Goal: Information Seeking & Learning: Learn about a topic

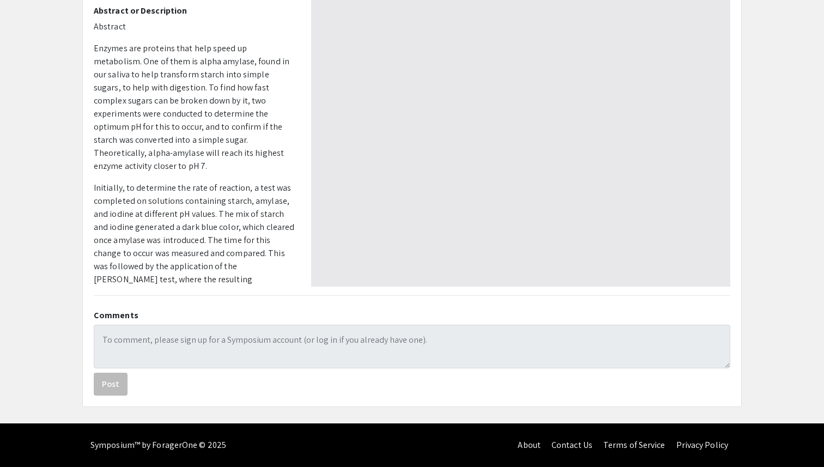
select select "custom"
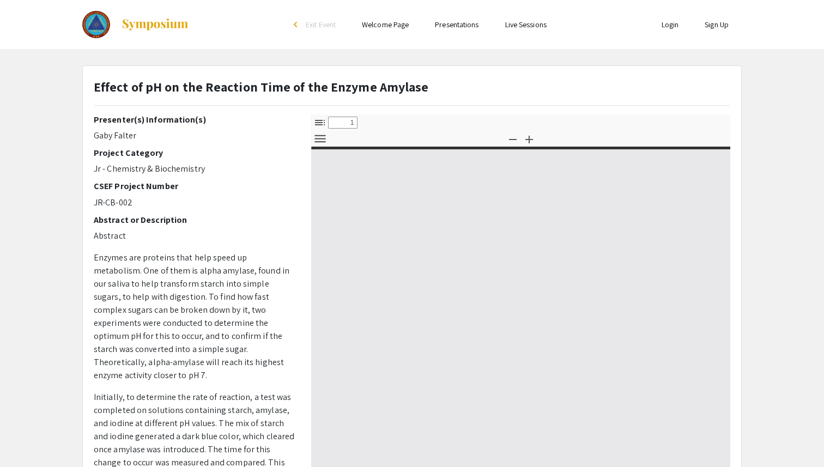
type input "0"
select select "custom"
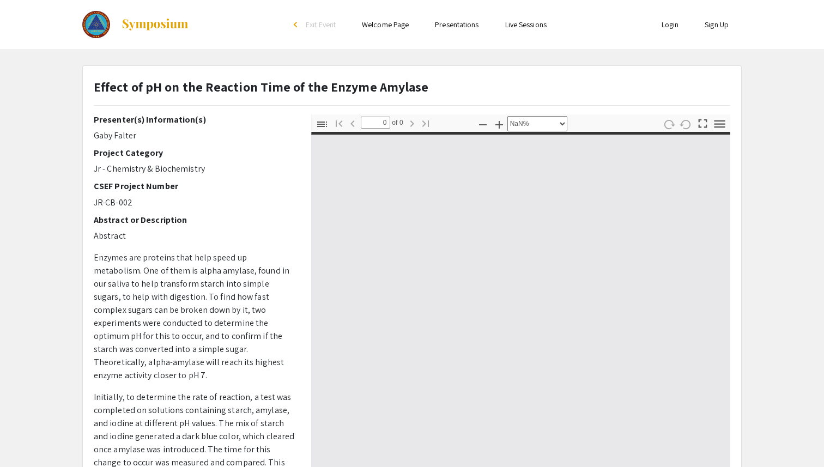
type input "1"
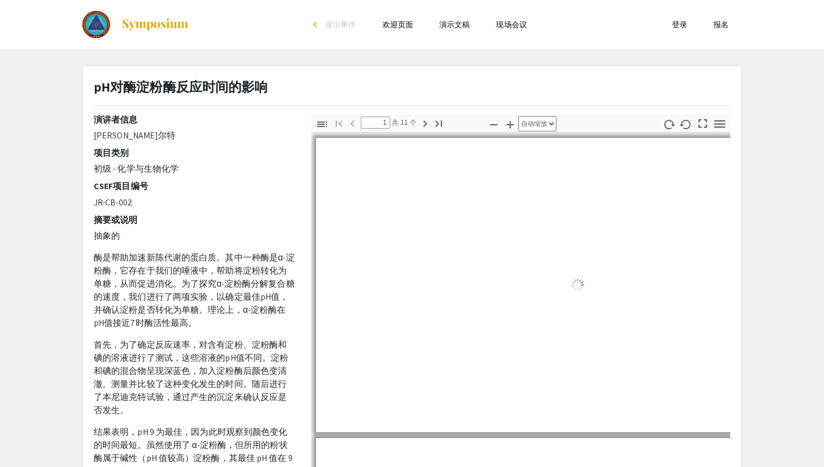
select select "auto"
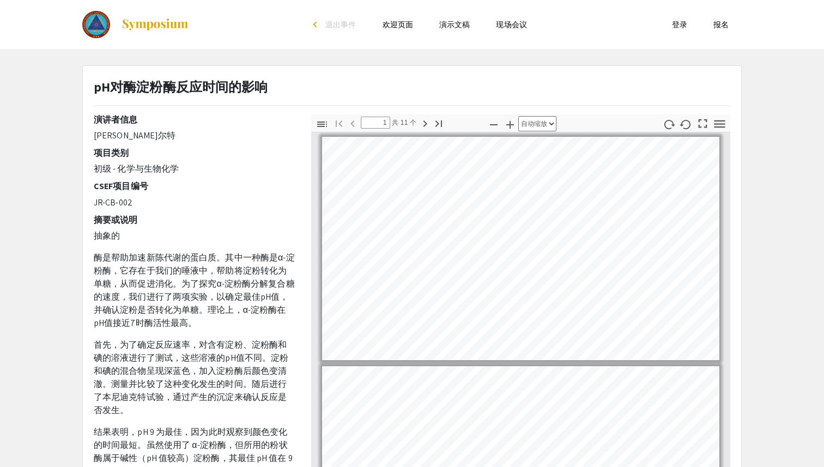
click at [191, 230] on p "抽象的" at bounding box center [194, 235] width 201 height 13
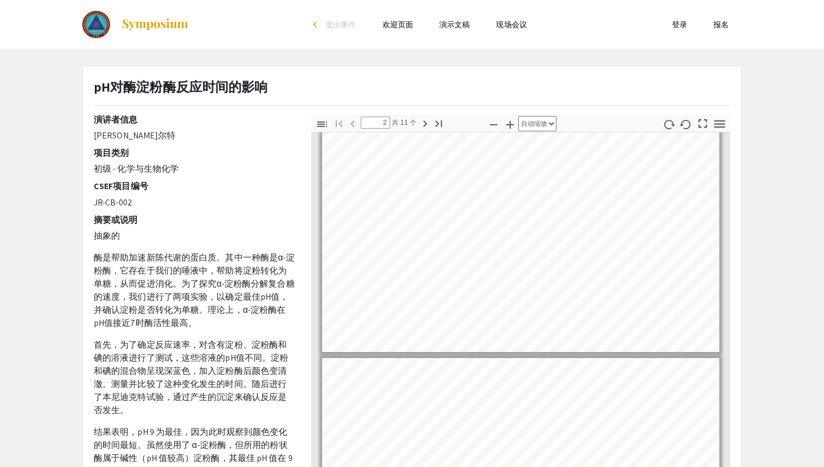
type input "3"
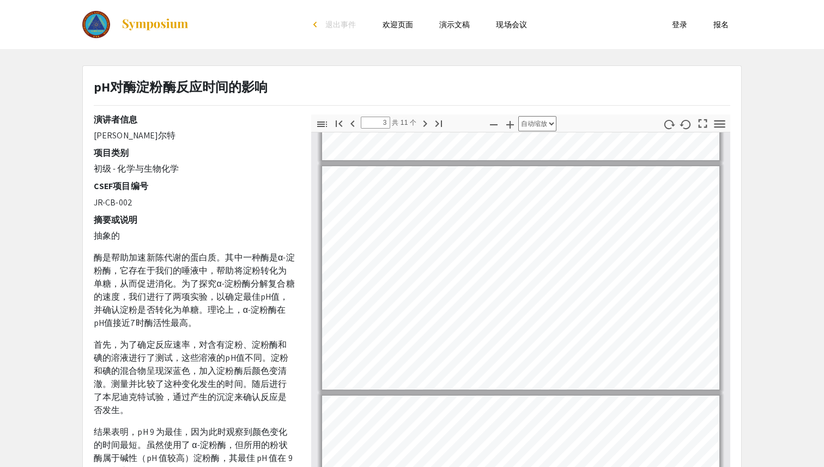
scroll to position [441, 0]
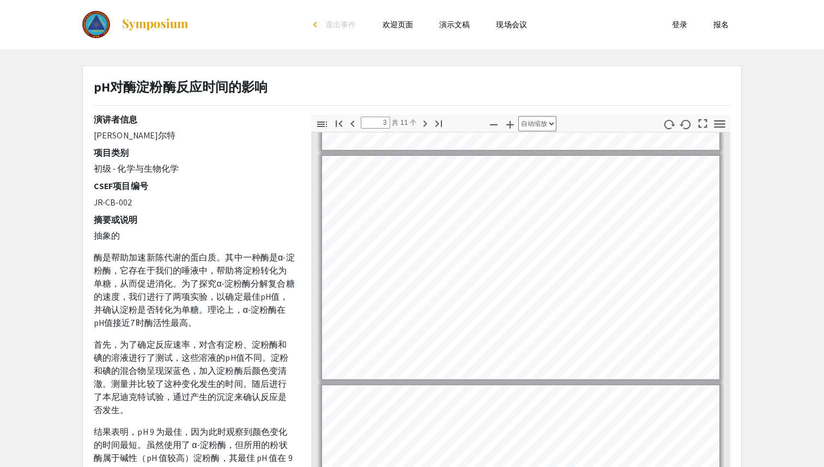
click at [248, 44] on div at bounding box center [190, 24] width 217 height 49
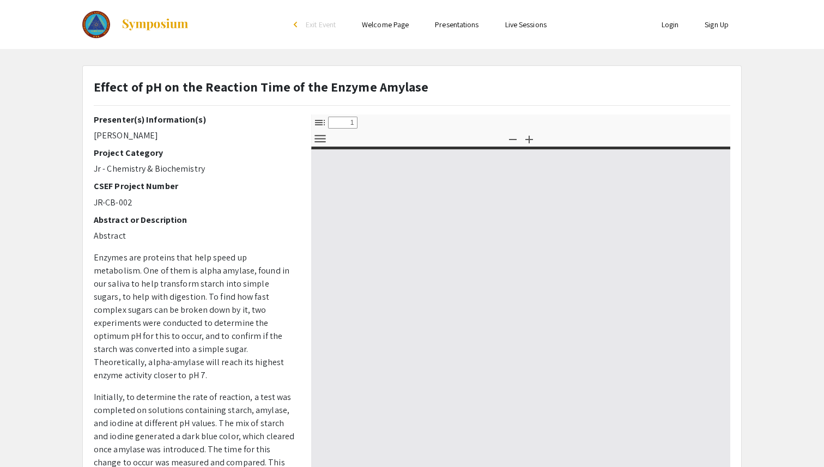
select select "custom"
type input "0"
select select "custom"
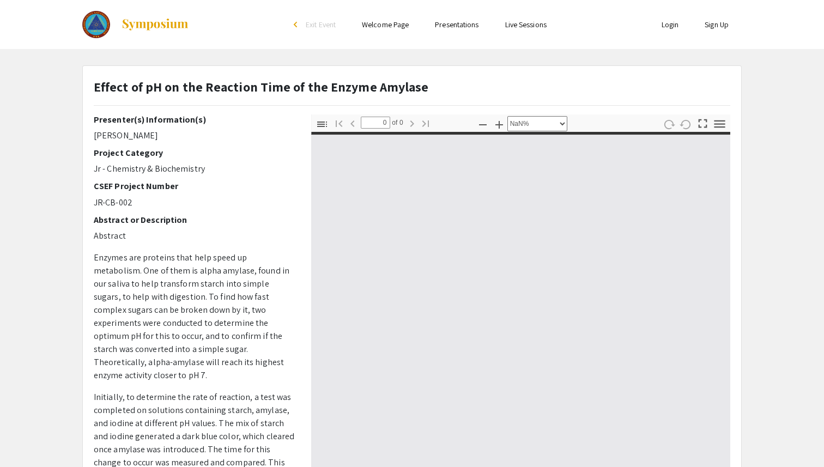
type input "1"
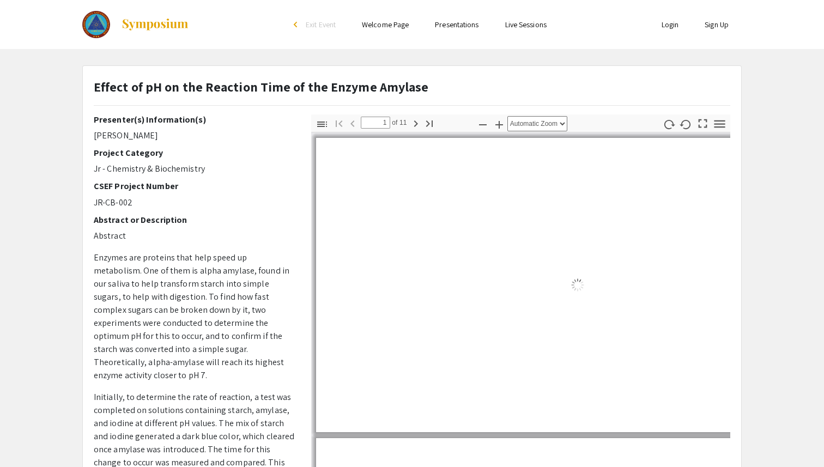
select select "auto"
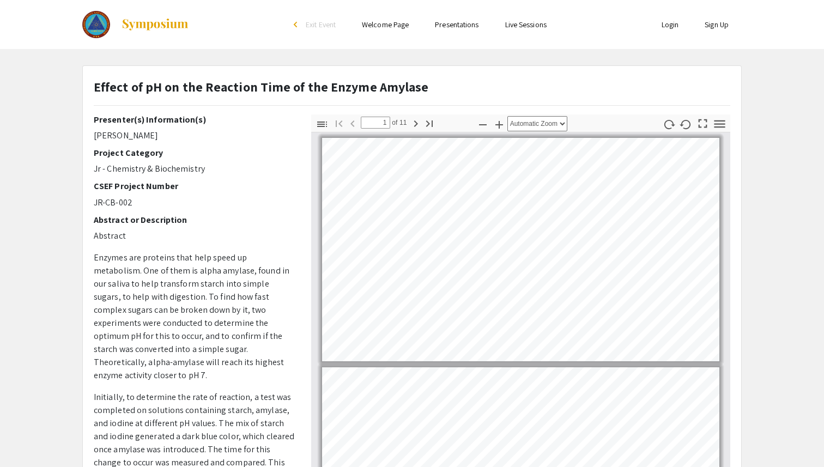
scroll to position [1, 0]
